Goal: Transaction & Acquisition: Book appointment/travel/reservation

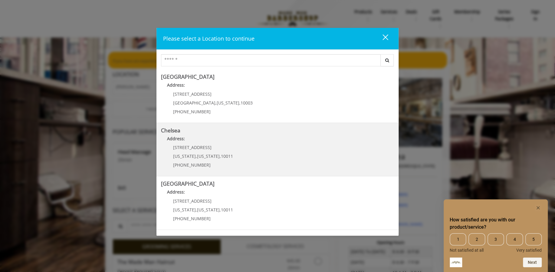
click at [268, 142] on p "Address:" at bounding box center [277, 140] width 233 height 10
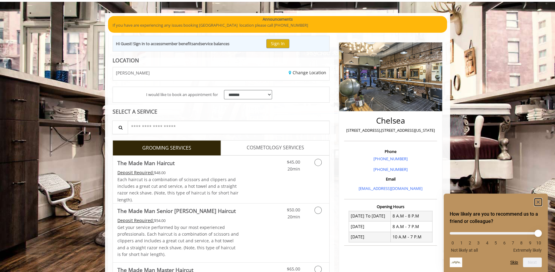
click at [539, 202] on rect "Hide survey" at bounding box center [538, 201] width 7 height 7
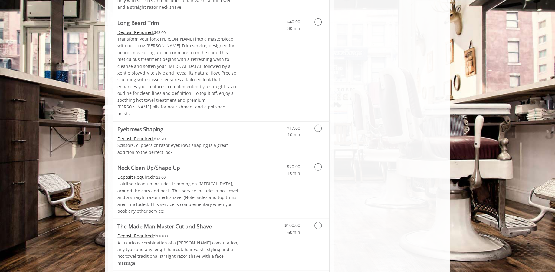
scroll to position [956, 0]
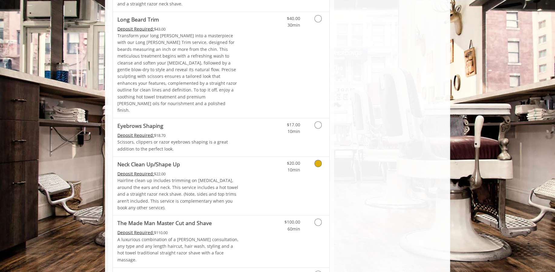
click at [290, 167] on span "10min" at bounding box center [294, 170] width 13 height 6
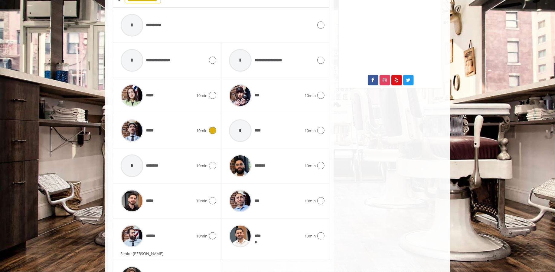
scroll to position [325, 0]
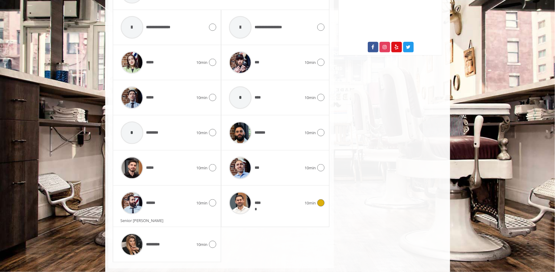
click at [324, 202] on icon at bounding box center [321, 202] width 7 height 7
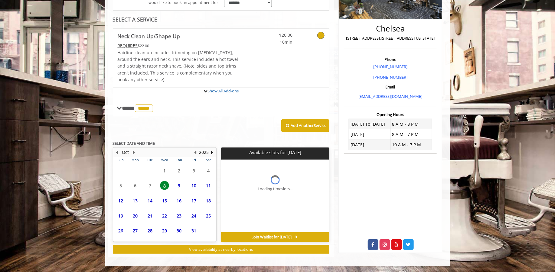
scroll to position [182, 0]
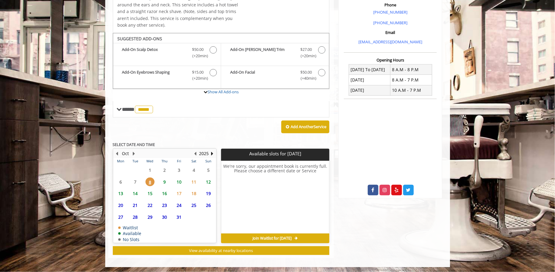
click at [166, 181] on span "9" at bounding box center [164, 181] width 9 height 9
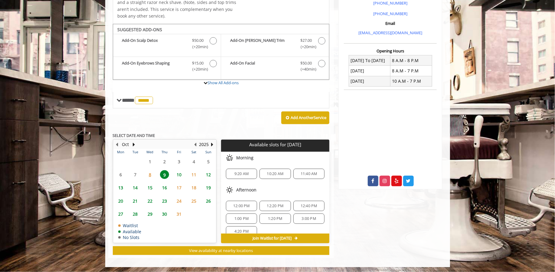
scroll to position [8, 0]
click at [151, 172] on span "8" at bounding box center [150, 174] width 9 height 9
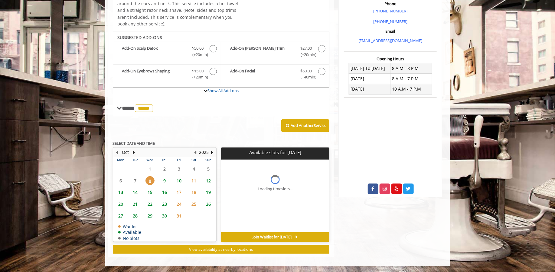
scroll to position [182, 0]
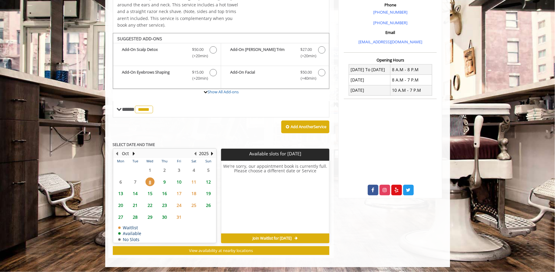
click at [165, 183] on span "9" at bounding box center [164, 181] width 9 height 9
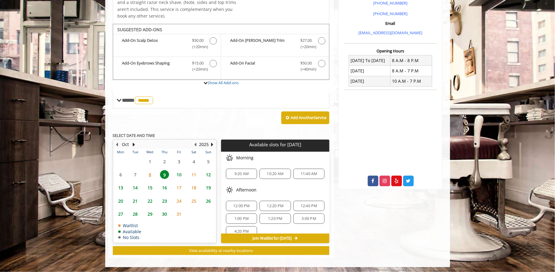
scroll to position [8, 0]
click at [181, 175] on span "10" at bounding box center [179, 174] width 9 height 9
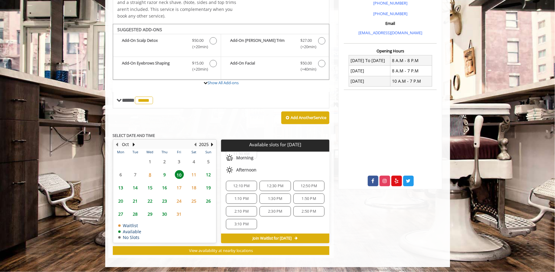
scroll to position [0, 0]
click at [166, 174] on span "9" at bounding box center [164, 174] width 9 height 9
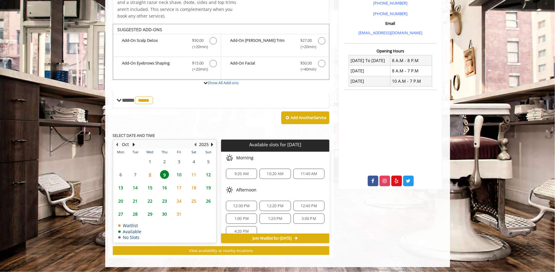
scroll to position [8, 0]
click at [152, 174] on span "8" at bounding box center [150, 174] width 9 height 9
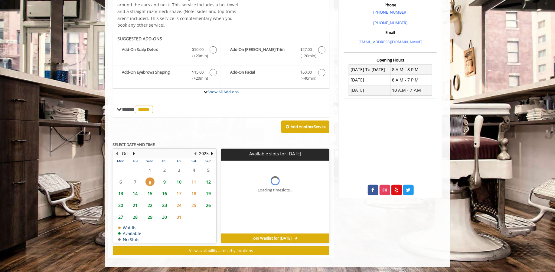
scroll to position [0, 0]
click at [182, 179] on span "10" at bounding box center [179, 181] width 9 height 9
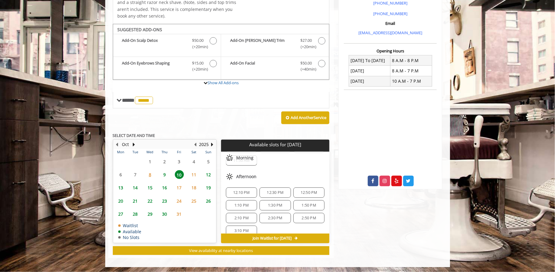
scroll to position [55, 0]
click at [247, 184] on div "12:10 PM" at bounding box center [241, 189] width 31 height 10
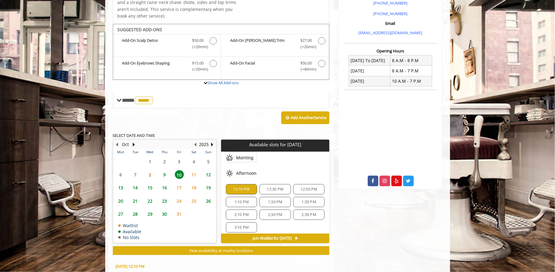
scroll to position [301, 0]
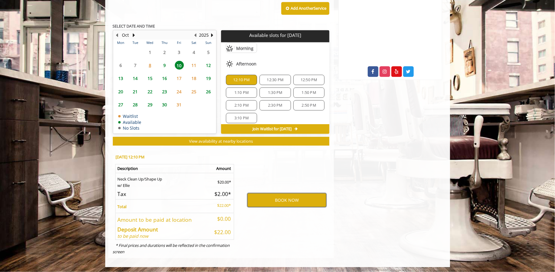
click at [266, 197] on button "BOOK NOW" at bounding box center [287, 200] width 79 height 14
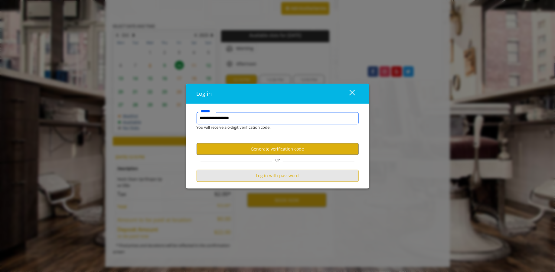
type input "**********"
click at [265, 177] on button "Log in with password" at bounding box center [278, 176] width 162 height 12
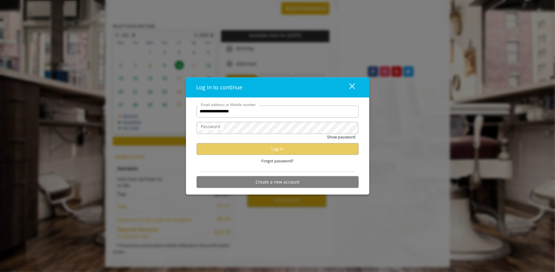
type input "**********"
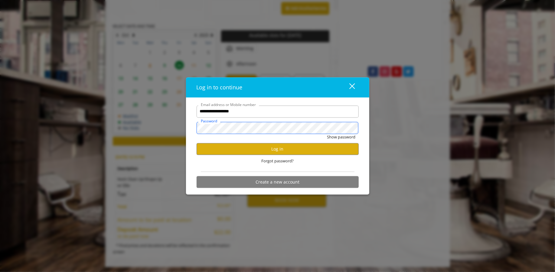
click at [328, 134] on button "Show password" at bounding box center [342, 137] width 28 height 6
click at [270, 147] on button "Log in" at bounding box center [278, 149] width 162 height 12
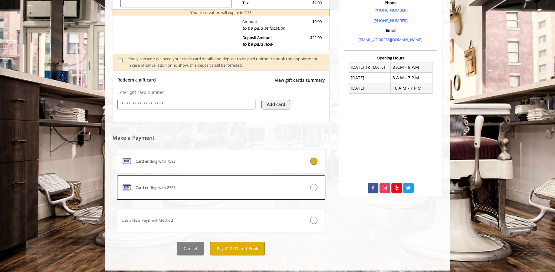
scroll to position [188, 0]
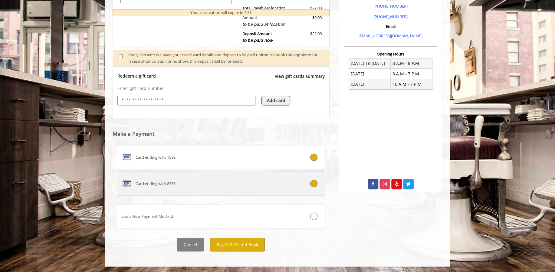
click at [317, 184] on icon at bounding box center [313, 183] width 7 height 7
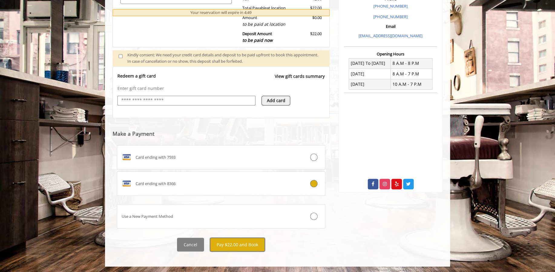
click at [234, 243] on button "Pay $22.00 and Book" at bounding box center [237, 245] width 55 height 14
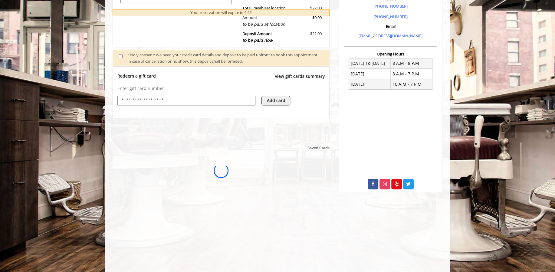
scroll to position [0, 0]
